Goal: Task Accomplishment & Management: Manage account settings

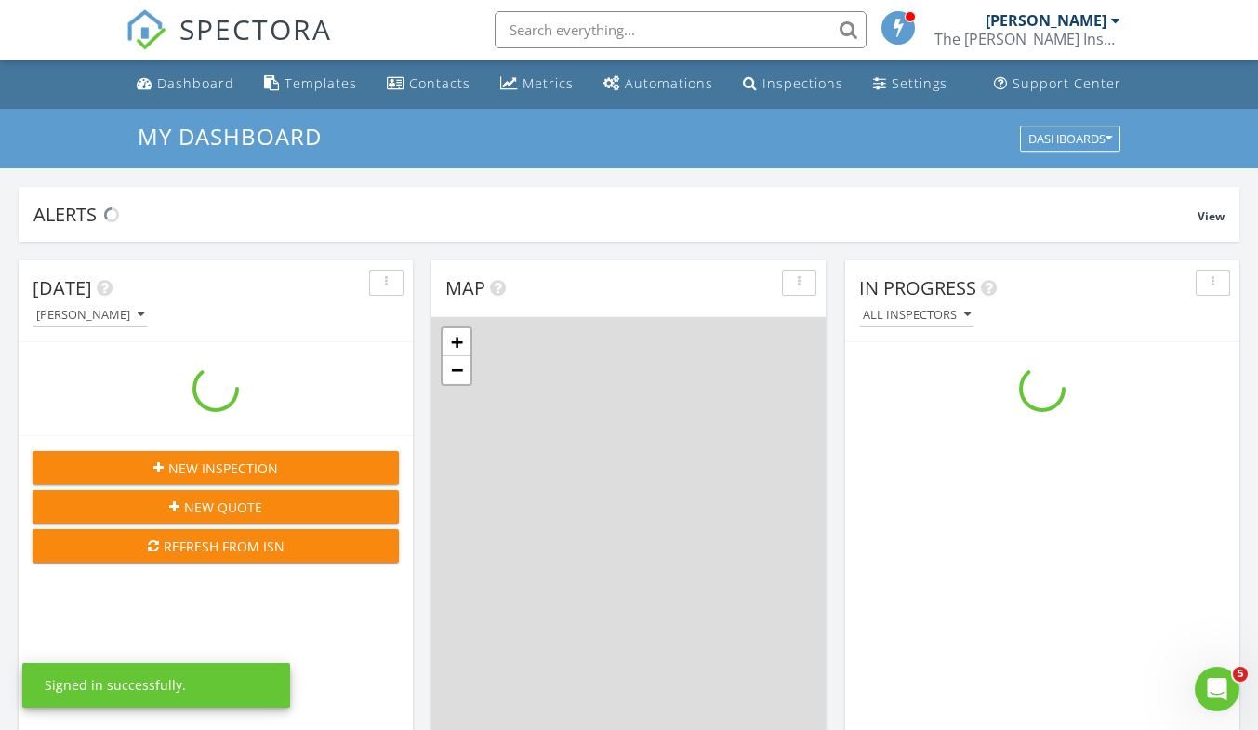
scroll to position [1721, 1287]
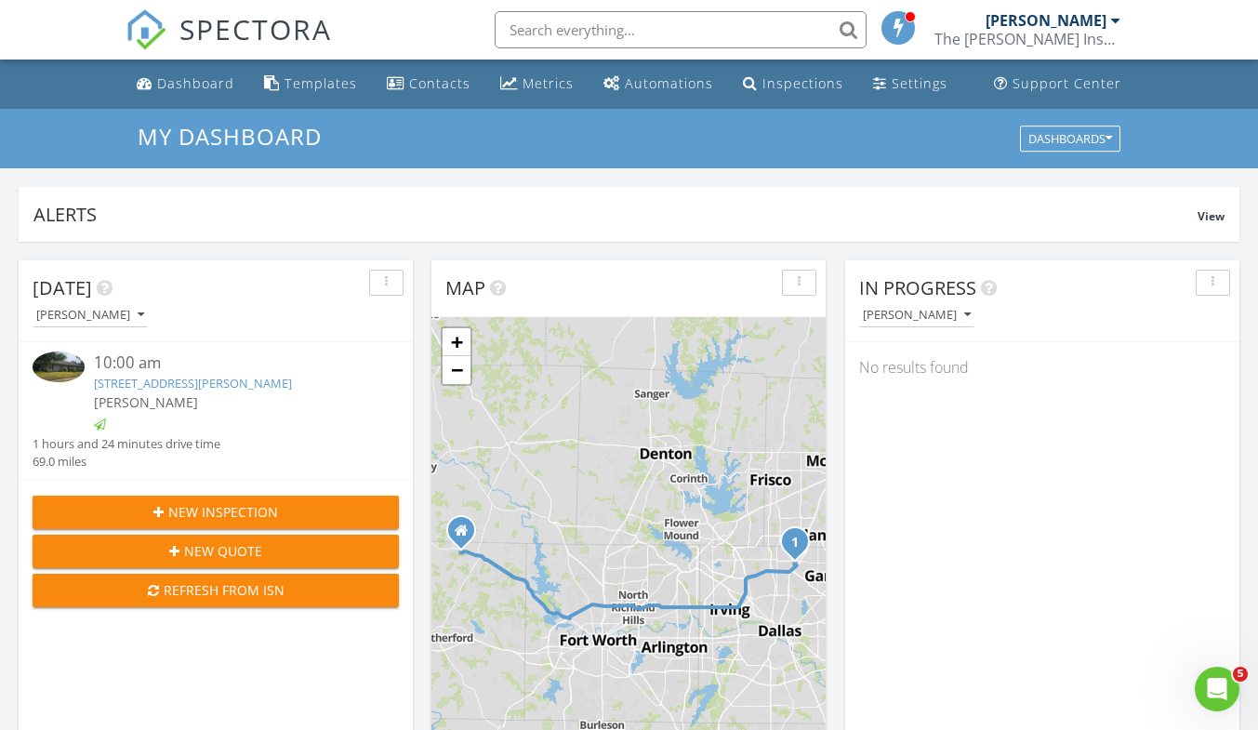
click at [219, 384] on link "748 James Dr , Richardson, TX 75080" at bounding box center [193, 383] width 198 height 17
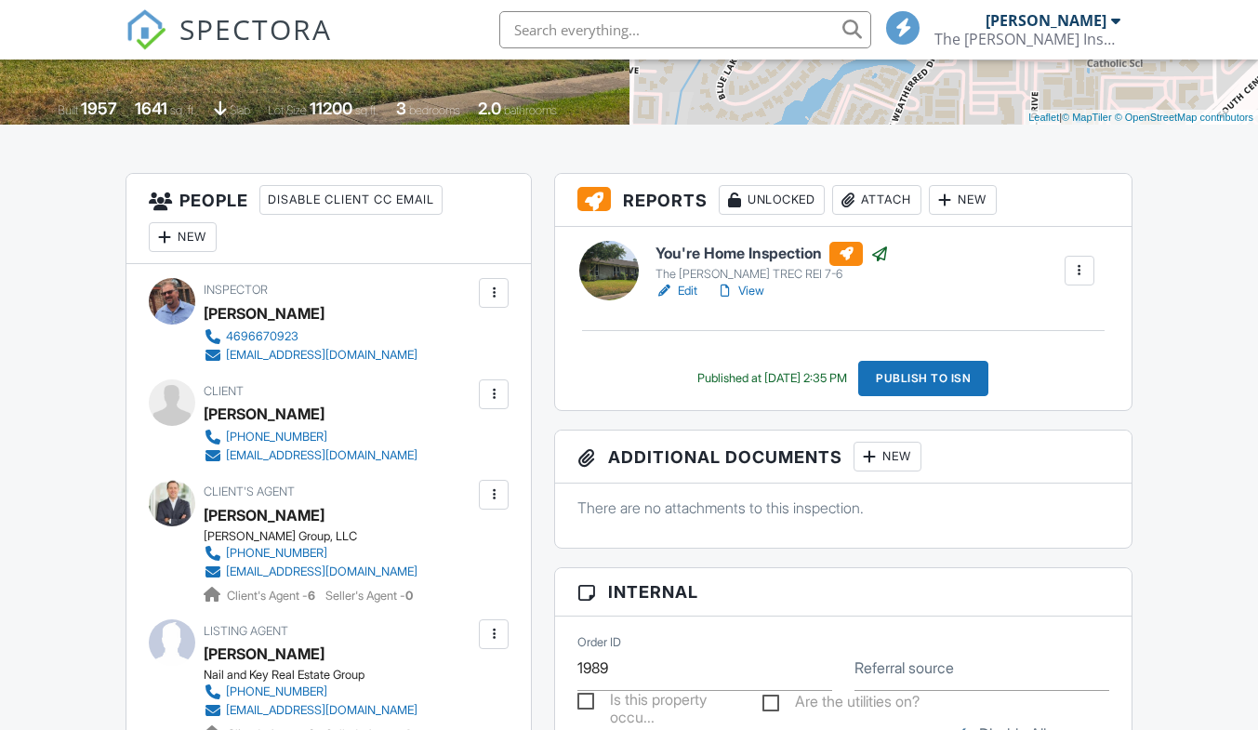
click at [686, 296] on link "Edit" at bounding box center [677, 291] width 42 height 19
